Goal: Check status: Check status

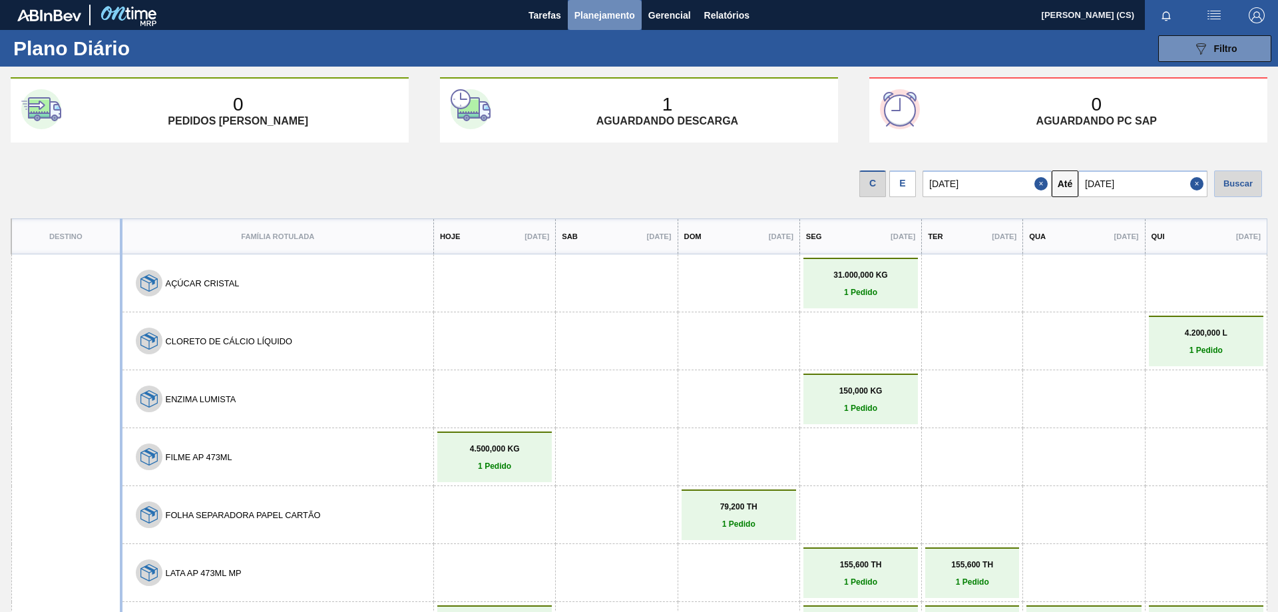
click at [608, 13] on span "Planejamento" at bounding box center [604, 15] width 61 height 16
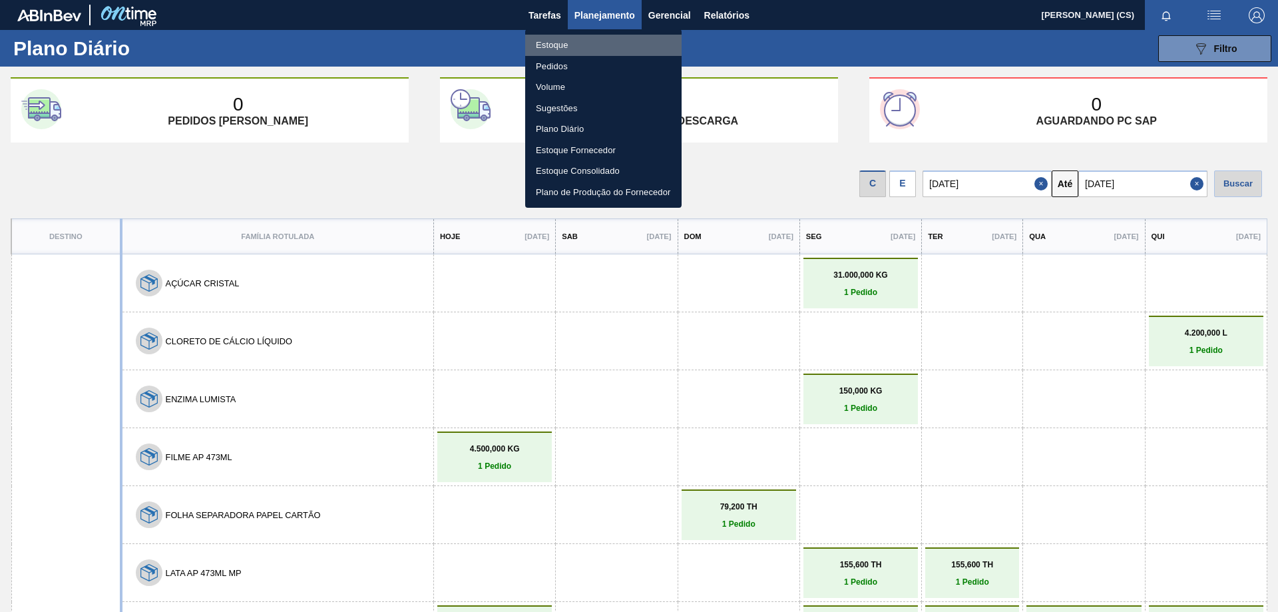
click at [574, 42] on li "Estoque" at bounding box center [603, 45] width 156 height 21
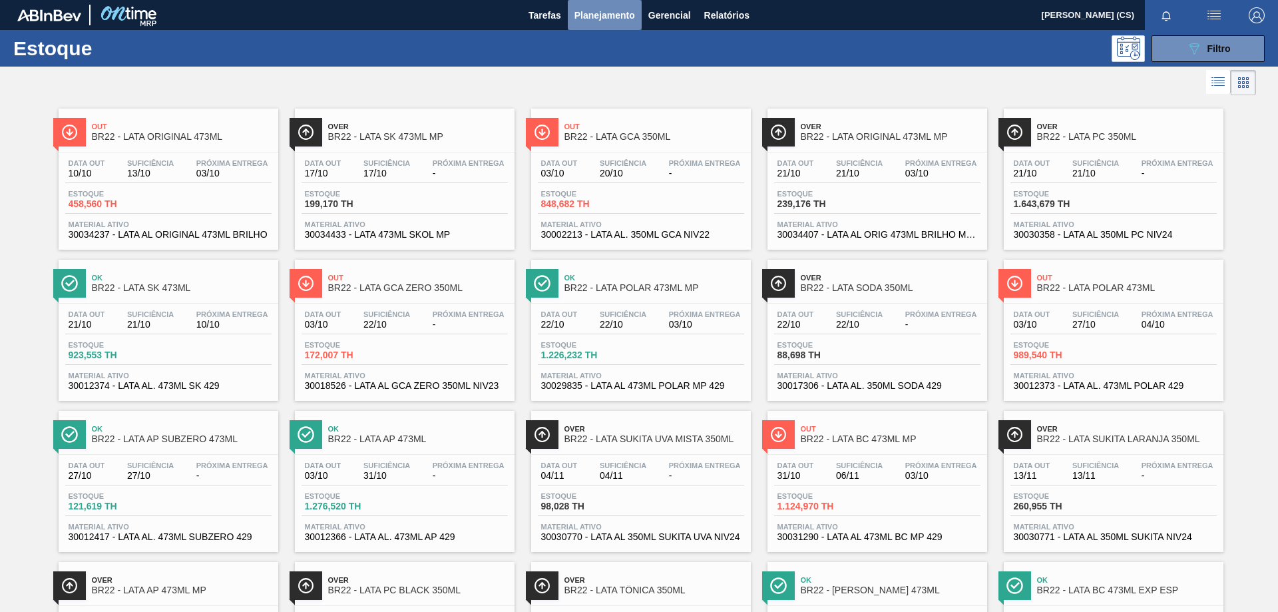
click at [609, 17] on span "Planejamento" at bounding box center [604, 15] width 61 height 16
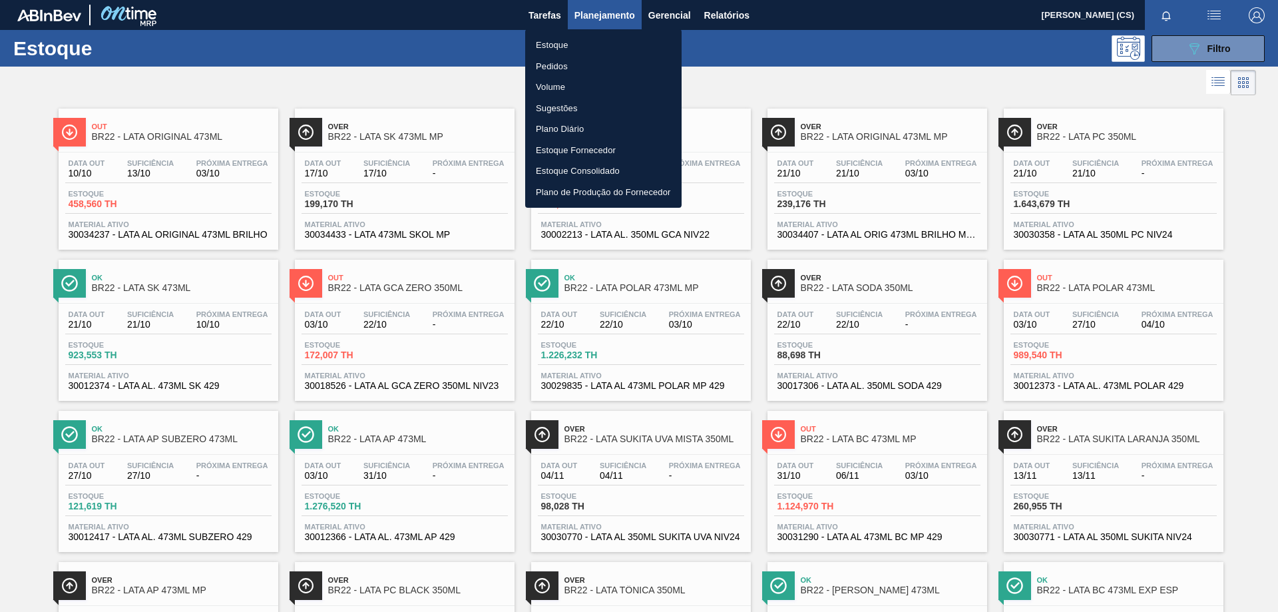
click at [570, 49] on li "Estoque" at bounding box center [603, 45] width 156 height 21
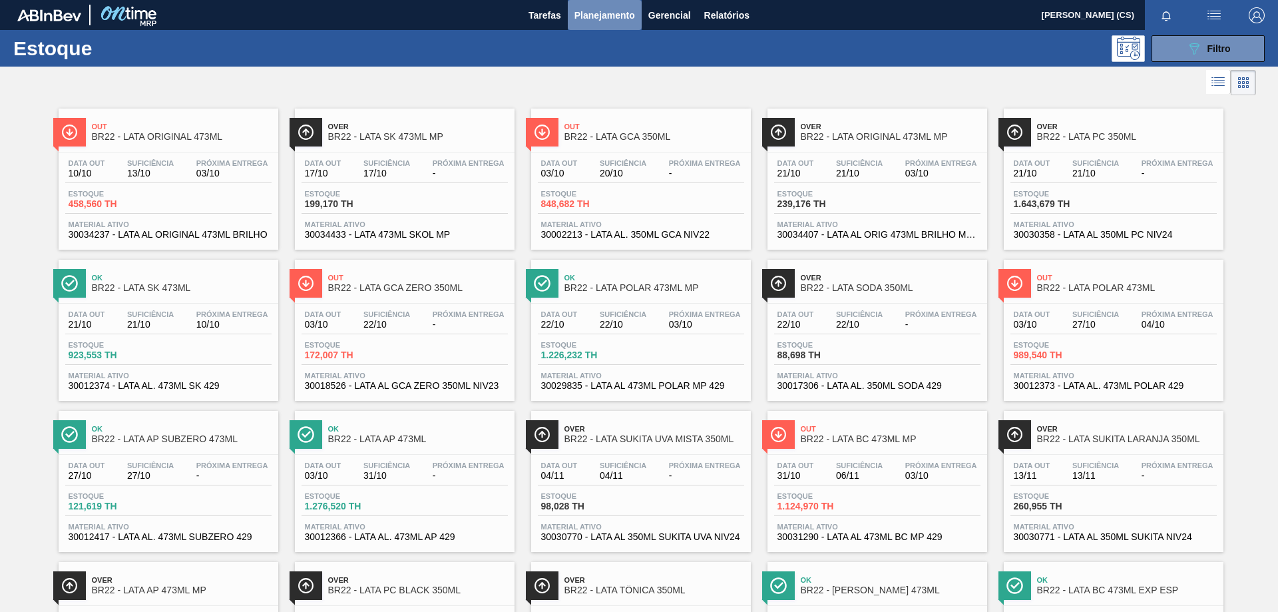
click at [591, 11] on span "Planejamento" at bounding box center [604, 15] width 61 height 16
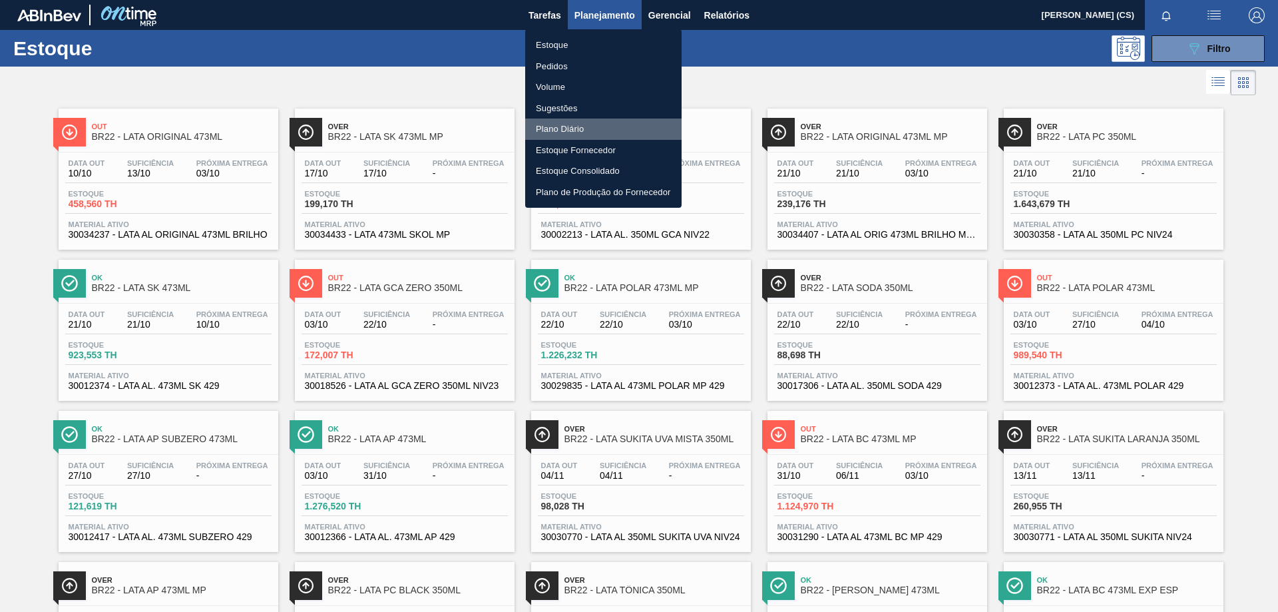
click at [559, 126] on li "Plano Diário" at bounding box center [603, 128] width 156 height 21
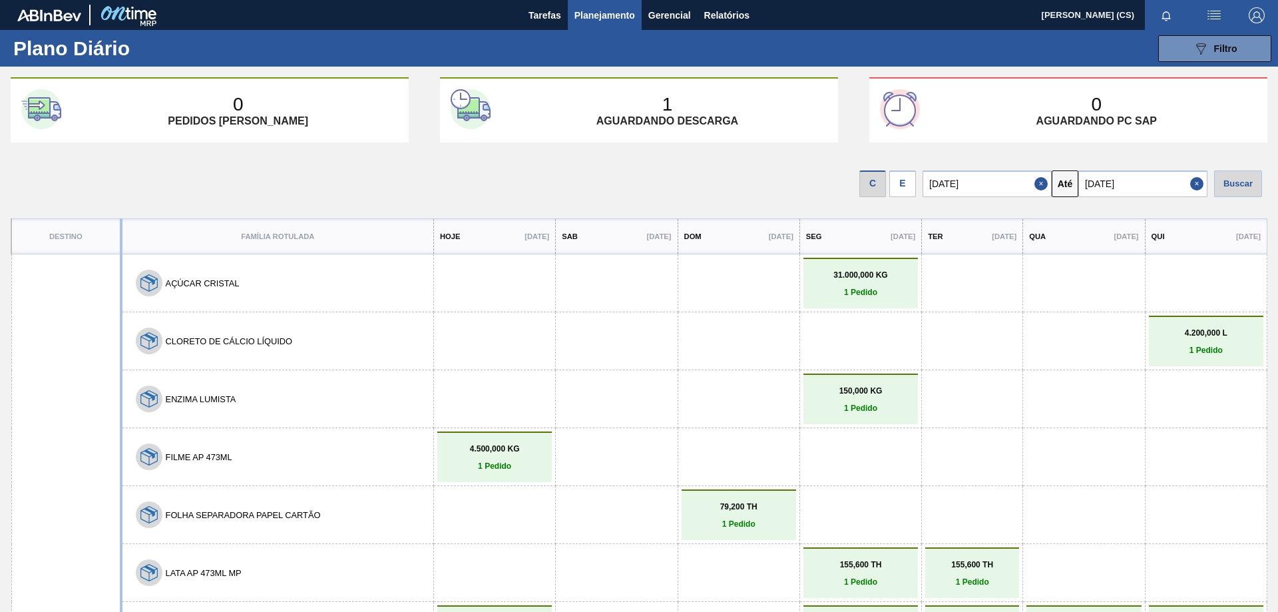
click at [909, 188] on div "E" at bounding box center [902, 183] width 27 height 27
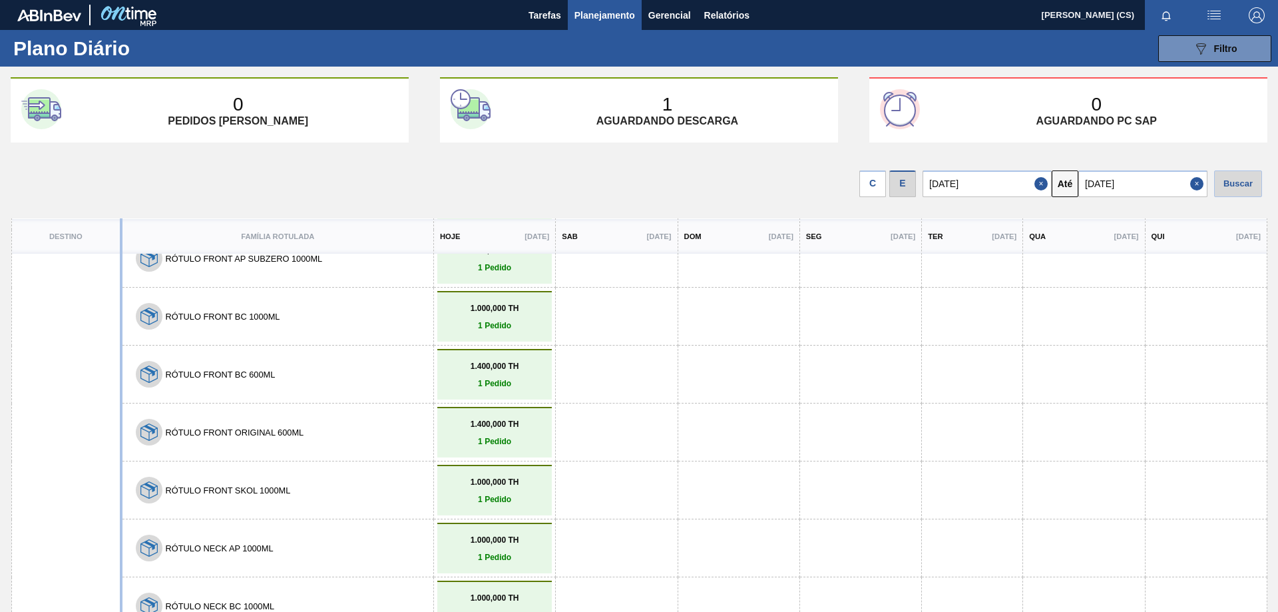
scroll to position [827, 0]
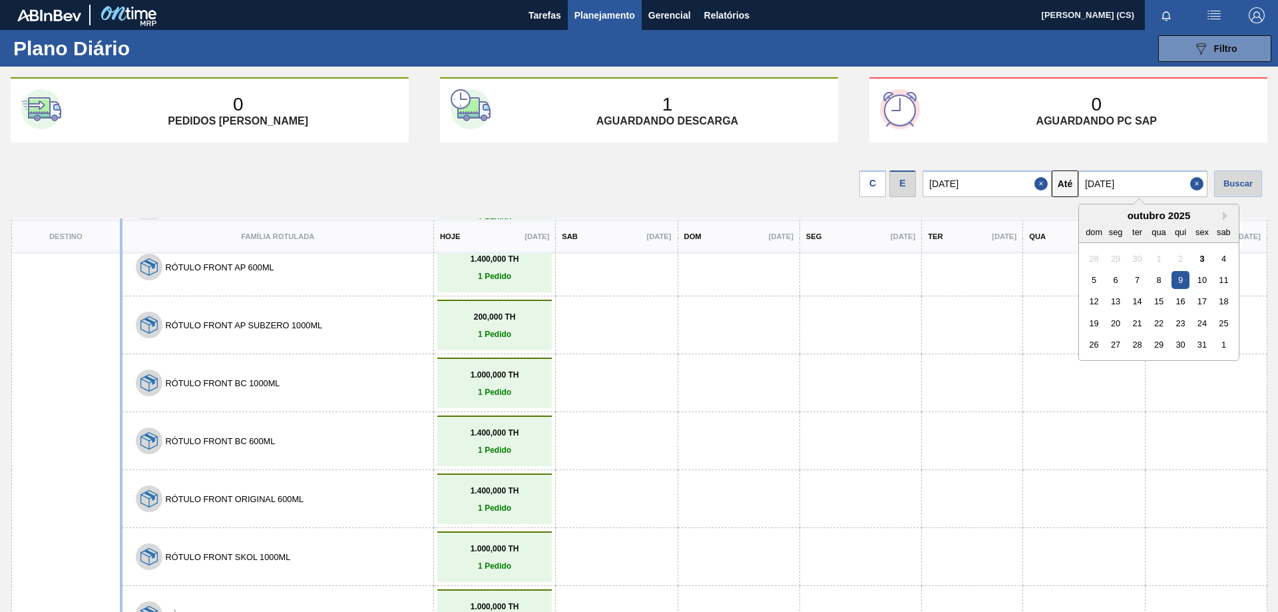
click at [1140, 187] on input "[DATE]" at bounding box center [1142, 183] width 129 height 27
click at [1138, 305] on div "14" at bounding box center [1137, 301] width 18 height 18
type input "[DATE]"
click at [1250, 179] on div "Buscar" at bounding box center [1238, 183] width 48 height 27
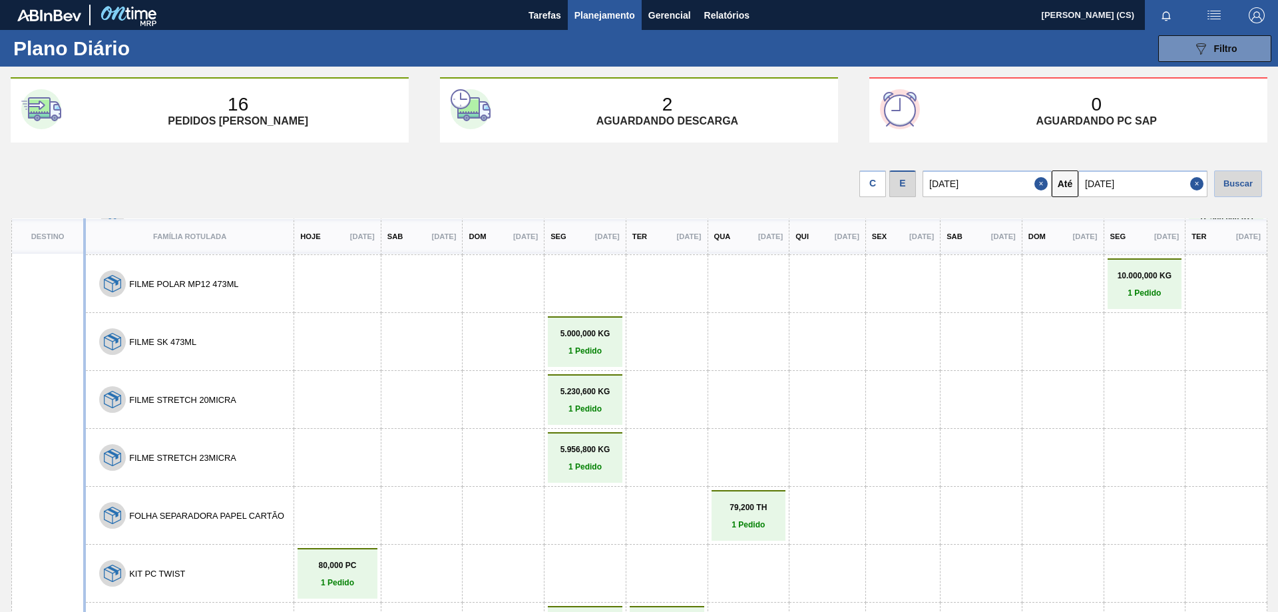
scroll to position [422, 0]
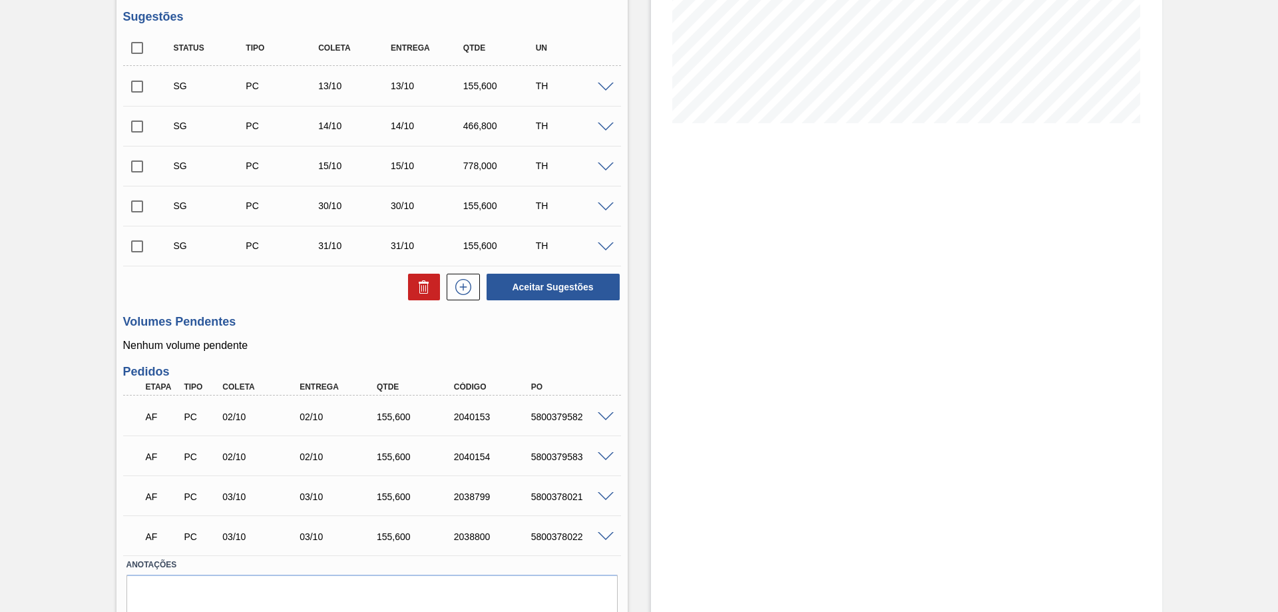
scroll to position [319, 0]
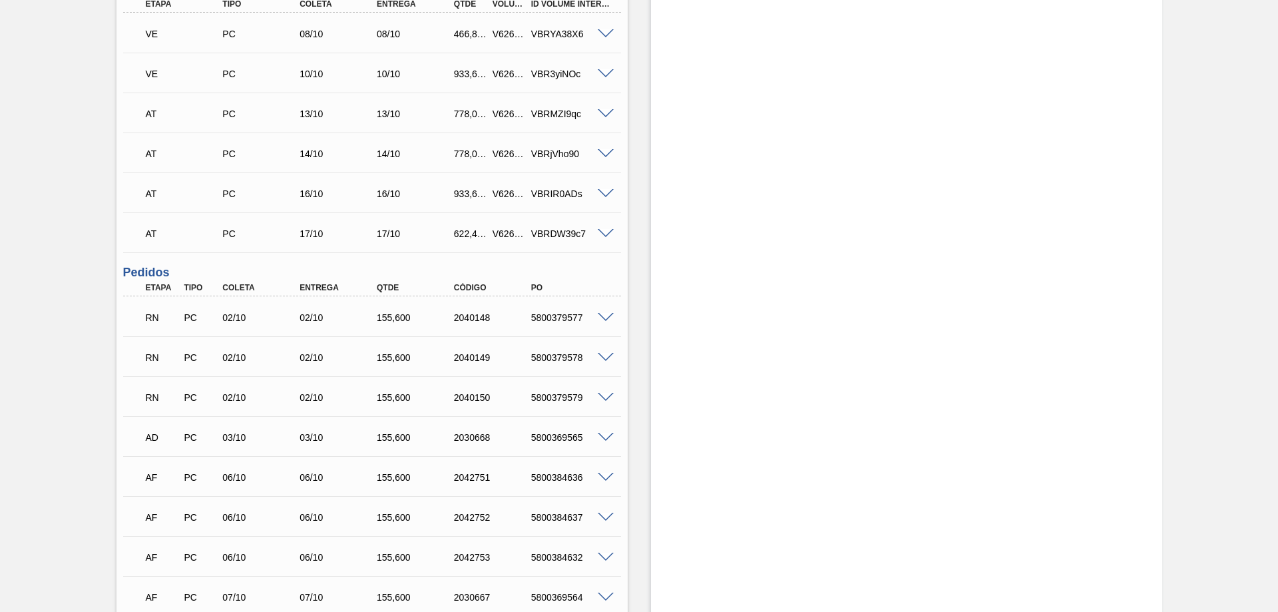
scroll to position [532, 0]
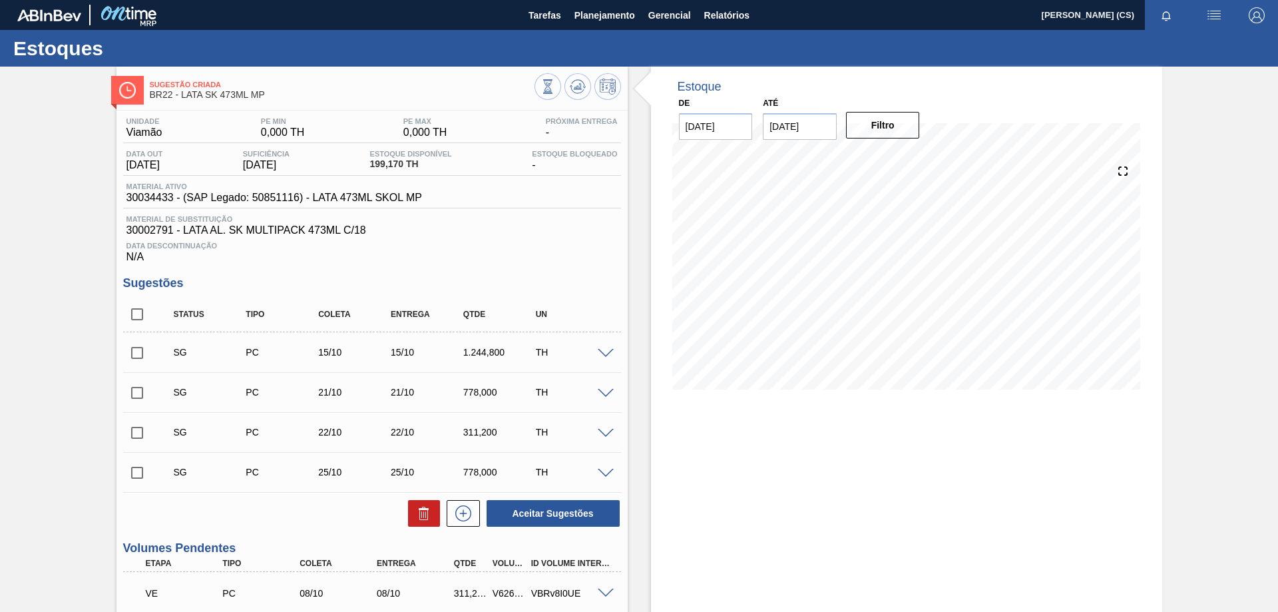
scroll to position [170, 0]
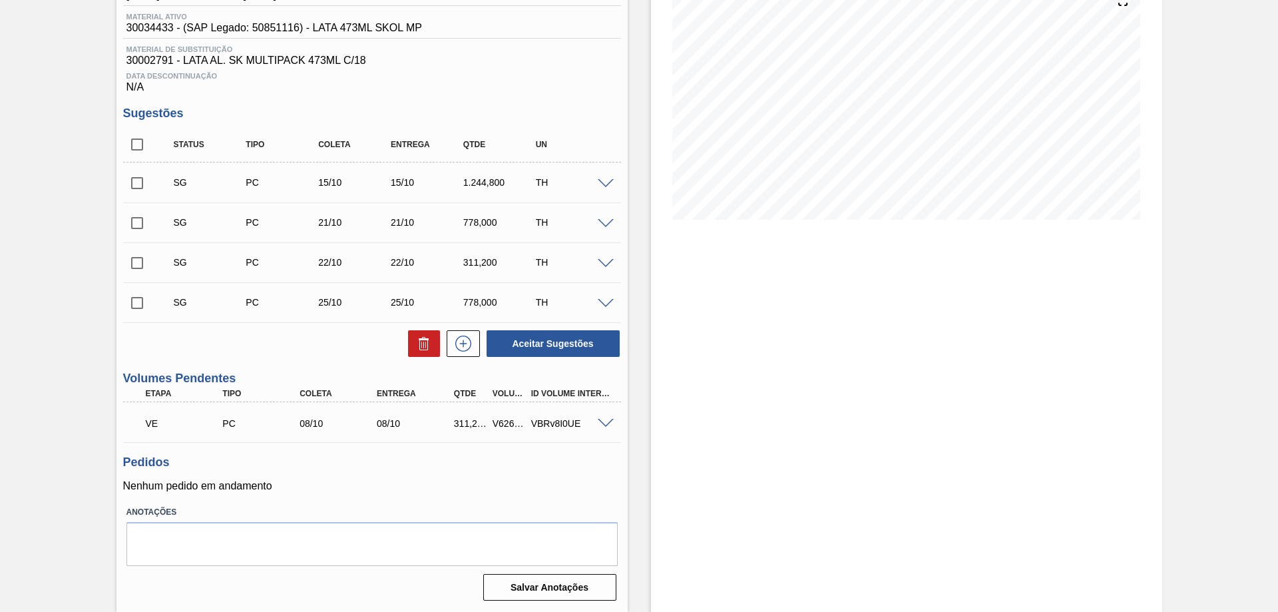
click at [606, 423] on span at bounding box center [606, 424] width 16 height 10
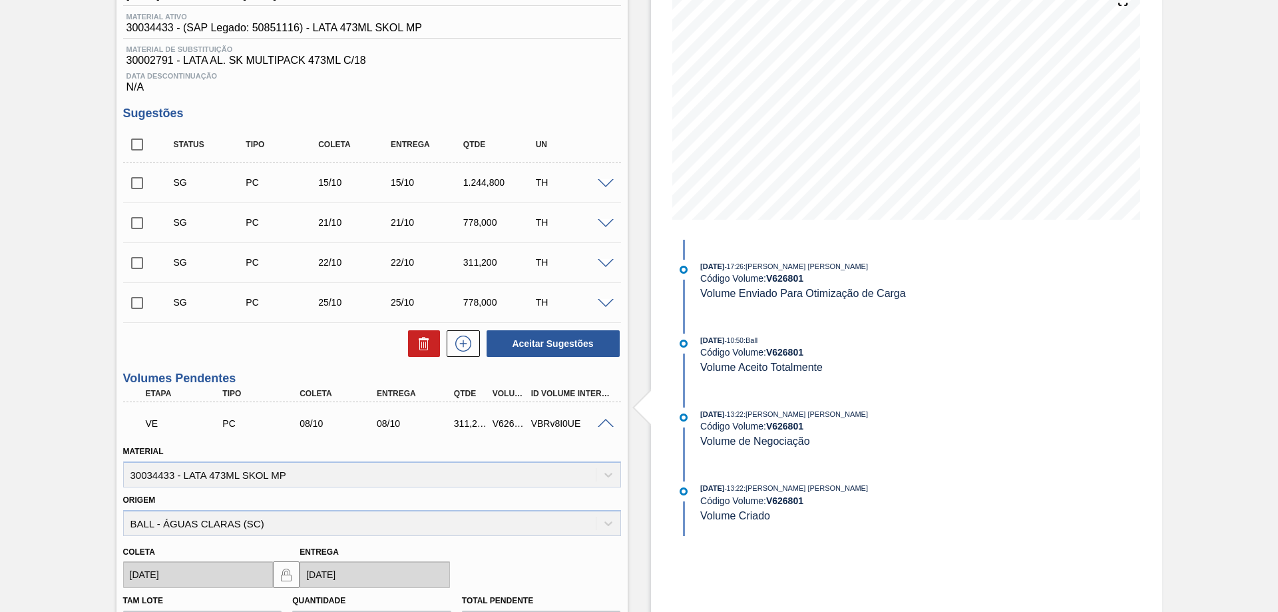
scroll to position [369, 0]
